Goal: Check status: Check status

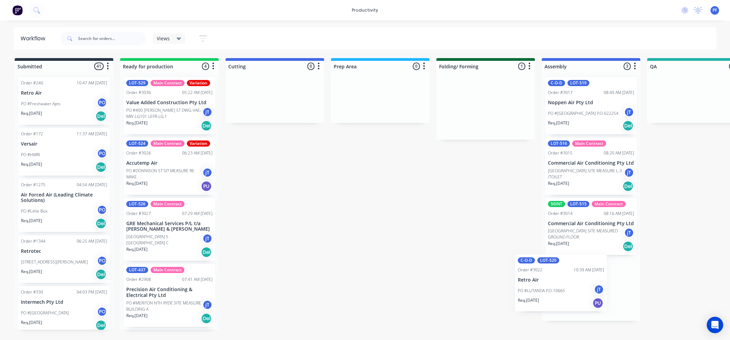
scroll to position [0, 35]
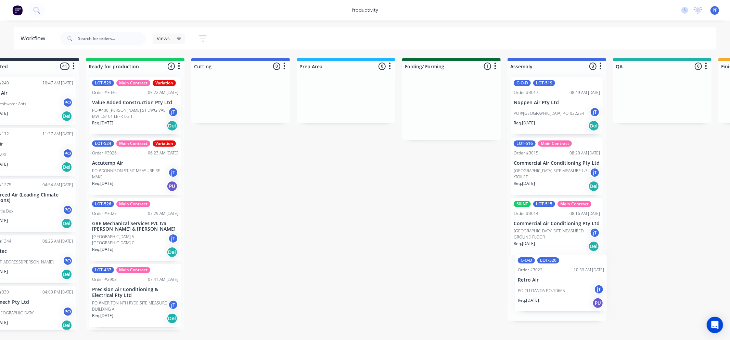
click at [535, 265] on div "Submitted 41 Order #240 10:47 AM [DATE] Retro Air PO #Freshwater Apts PO Req. […" at bounding box center [630, 194] width 1339 height 272
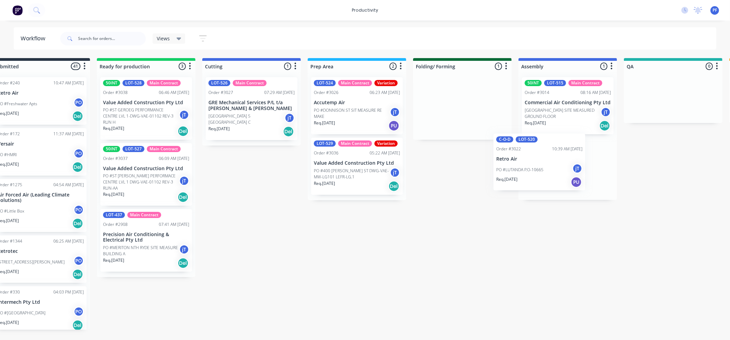
scroll to position [0, 25]
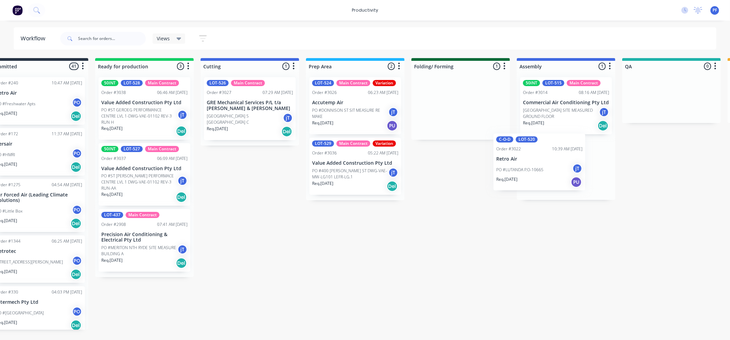
drag, startPoint x: 457, startPoint y: 100, endPoint x: 527, endPoint y: 150, distance: 86.3
click at [527, 151] on div "Submitted 41 Order #240 10:47 AM [DATE] Retro Air PO #Freshwater Apts PO Req. […" at bounding box center [639, 194] width 1339 height 272
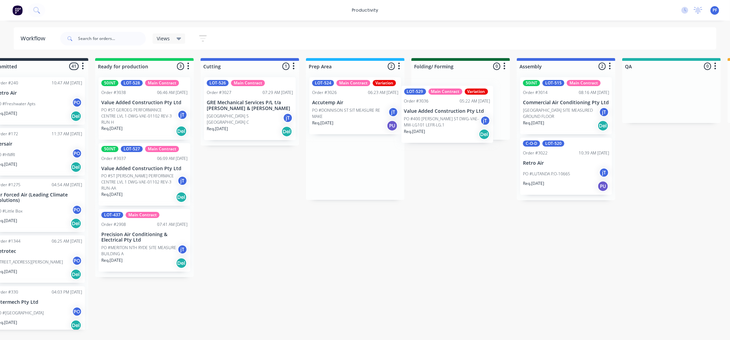
drag, startPoint x: 373, startPoint y: 148, endPoint x: 431, endPoint y: 104, distance: 73.2
click at [433, 106] on div "Submitted 41 Order #240 10:47 AM [DATE] Retro Air PO #Freshwater Apts PO Req. […" at bounding box center [639, 194] width 1339 height 272
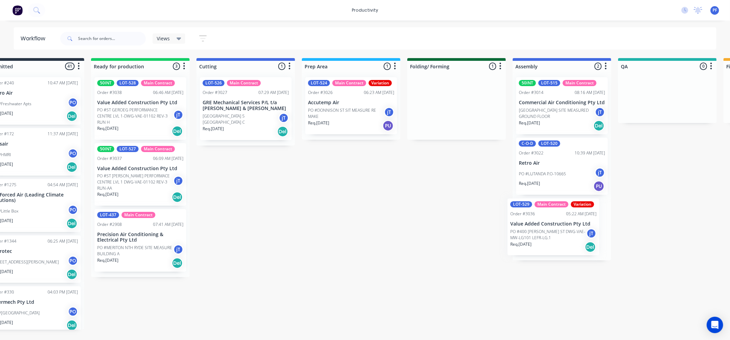
drag, startPoint x: 468, startPoint y: 115, endPoint x: 543, endPoint y: 229, distance: 136.2
click at [543, 230] on div "Submitted 41 Order #240 10:47 AM [DATE] Retro Air PO #Freshwater Apts PO Req. […" at bounding box center [635, 194] width 1339 height 272
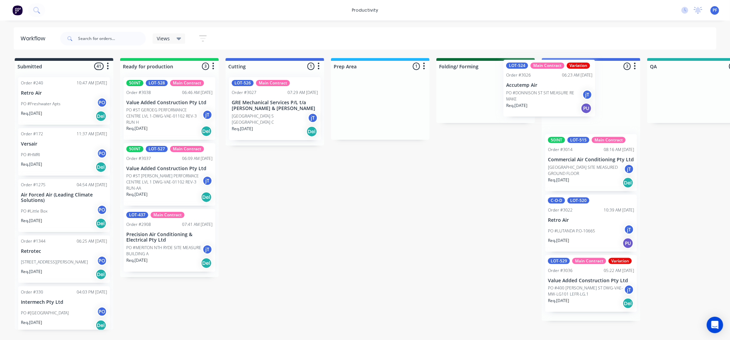
scroll to position [0, 5]
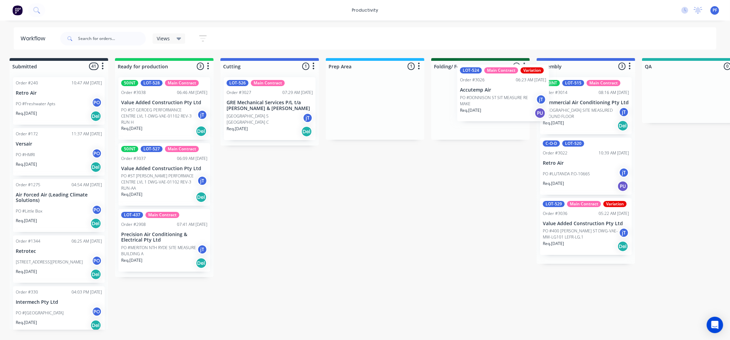
drag, startPoint x: 360, startPoint y: 98, endPoint x: 464, endPoint y: 84, distance: 104.9
click at [463, 84] on div "Submitted 41 Order #240 10:47 AM [DATE] Retro Air PO #Freshwater Apts PO Req. […" at bounding box center [659, 194] width 1339 height 272
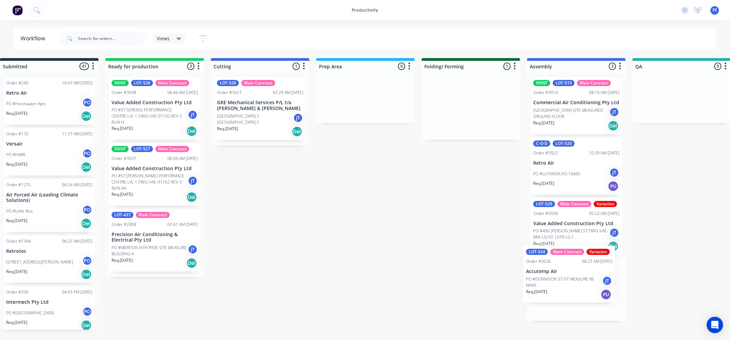
scroll to position [0, 16]
drag, startPoint x: 477, startPoint y: 101, endPoint x: 565, endPoint y: 272, distance: 192.2
click at [565, 272] on div "Submitted 41 Order #240 10:47 AM 24/09/24 Retro Air PO #Freshwater Apts PO Req.…" at bounding box center [648, 194] width 1339 height 272
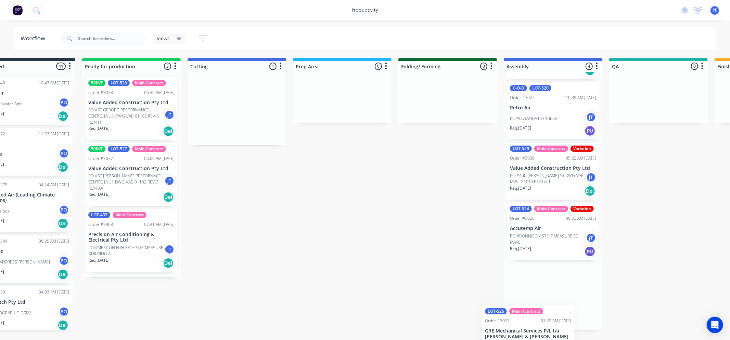
scroll to position [57, 0]
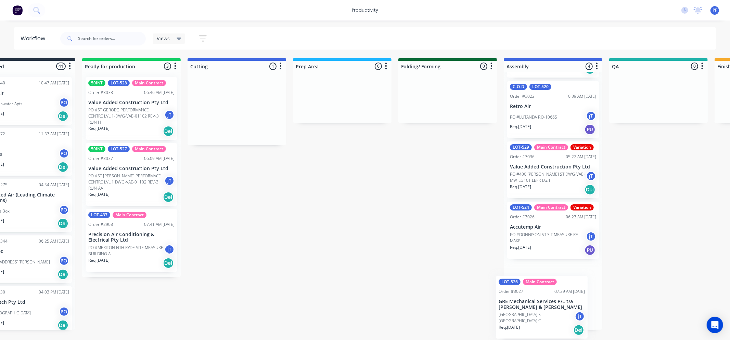
drag, startPoint x: 263, startPoint y: 115, endPoint x: 555, endPoint y: 308, distance: 350.0
click at [557, 308] on div "Submitted 41 Order #240 10:47 AM [DATE] Retro Air PO #Freshwater Apts PO Req. […" at bounding box center [626, 194] width 1339 height 272
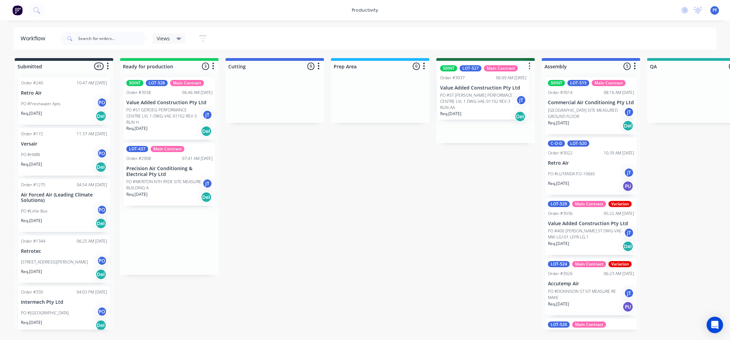
drag, startPoint x: 163, startPoint y: 175, endPoint x: 480, endPoint y: 93, distance: 327.3
click at [480, 93] on div "Submitted 41 Order #240 10:47 AM [DATE] Retro Air PO #Freshwater Apts PO Req. […" at bounding box center [664, 194] width 1339 height 272
